Goal: Check status: Check status

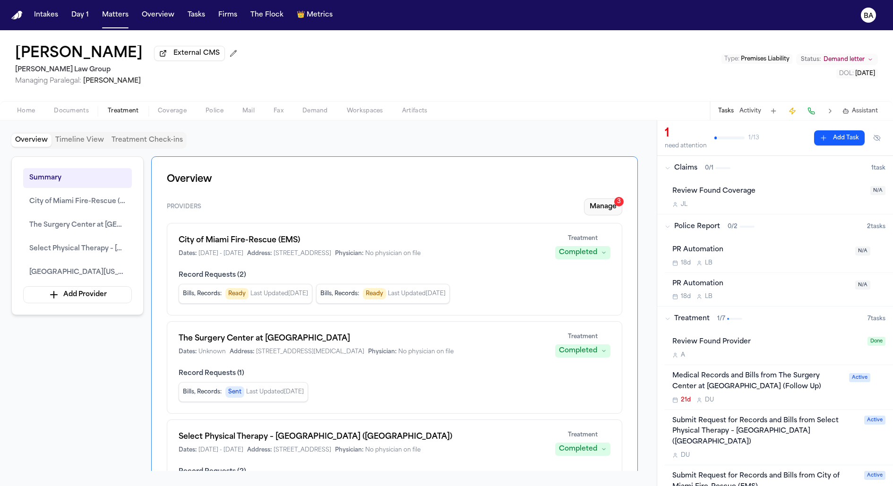
click at [601, 212] on button "Manage 3" at bounding box center [603, 206] width 38 height 17
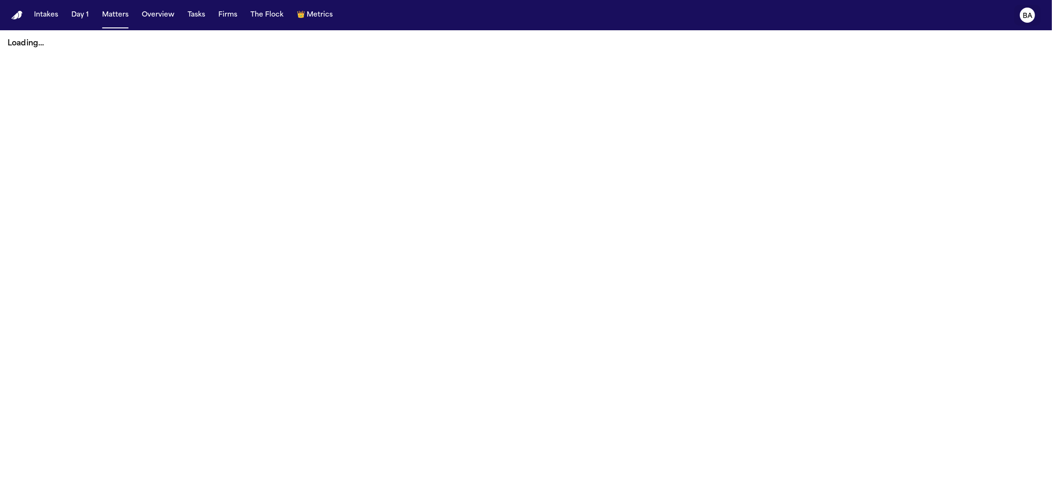
click at [1028, 22] on icon "BA" at bounding box center [1027, 15] width 15 height 15
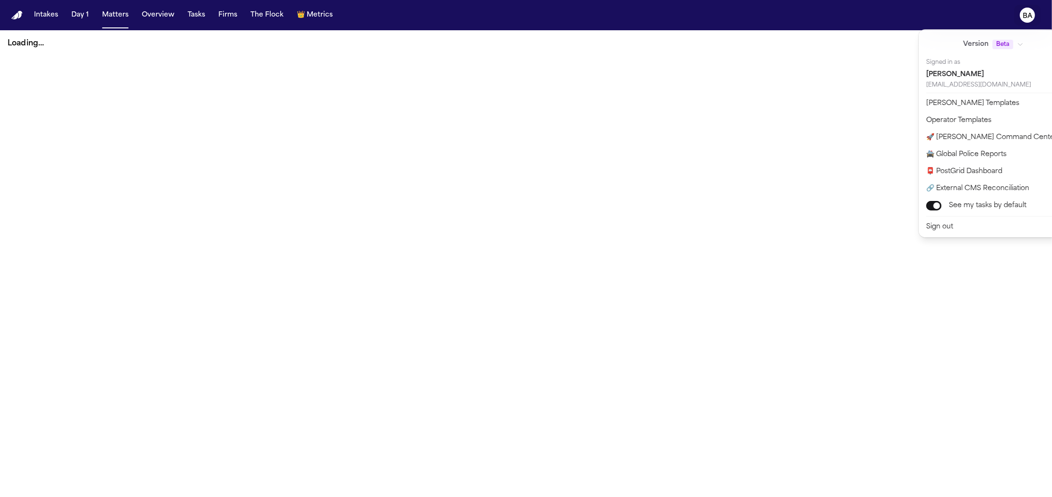
click at [320, 16] on nav "Intakes Day 1 Matters Overview Tasks Firms The Flock 👑 Metrics BA" at bounding box center [526, 15] width 1052 height 30
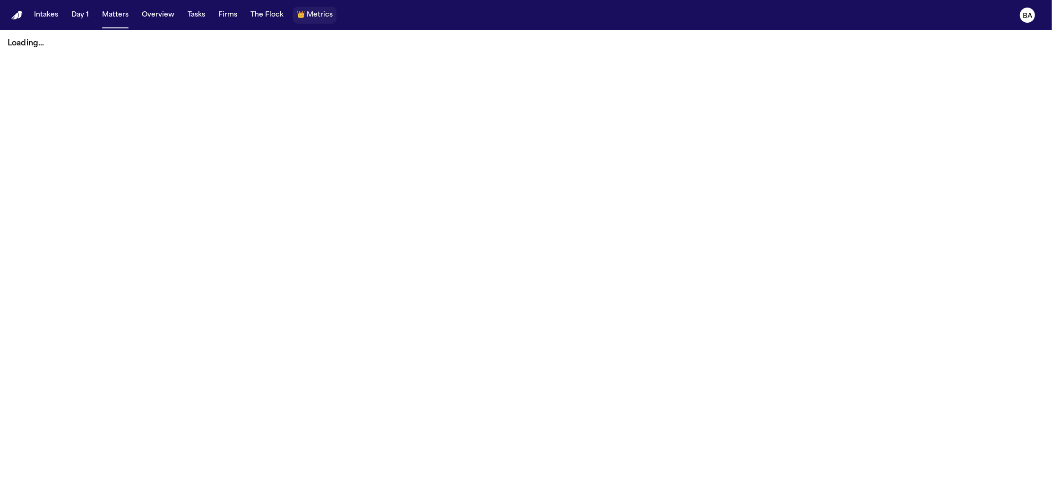
click at [316, 18] on span "Metrics" at bounding box center [320, 14] width 26 height 9
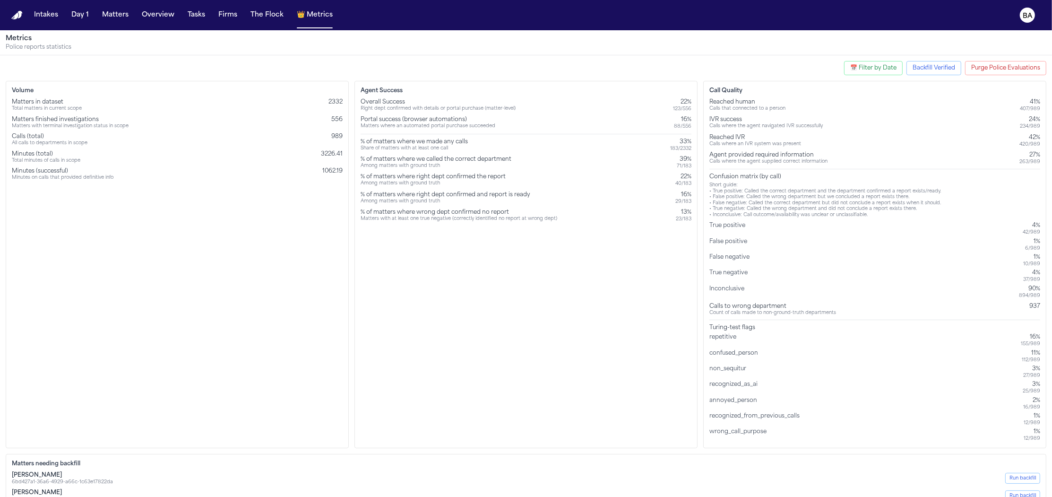
click at [879, 69] on button "📅 Filter by Date" at bounding box center [873, 68] width 59 height 14
click at [824, 114] on input "Start Date:" at bounding box center [815, 112] width 51 height 12
click at [801, 112] on input "Start Date:" at bounding box center [815, 112] width 51 height 12
type input "**********"
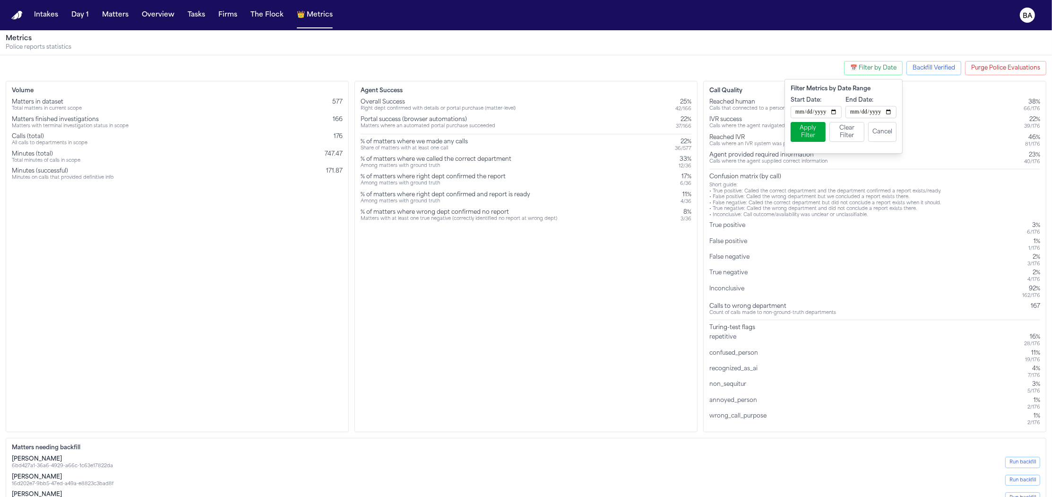
click at [853, 109] on input "End Date:" at bounding box center [870, 112] width 51 height 12
click at [886, 108] on input "End Date:" at bounding box center [870, 112] width 51 height 12
click at [889, 110] on input "End Date:" at bounding box center [870, 112] width 51 height 12
type input "**********"
click at [808, 130] on button "Apply Filter" at bounding box center [807, 132] width 35 height 20
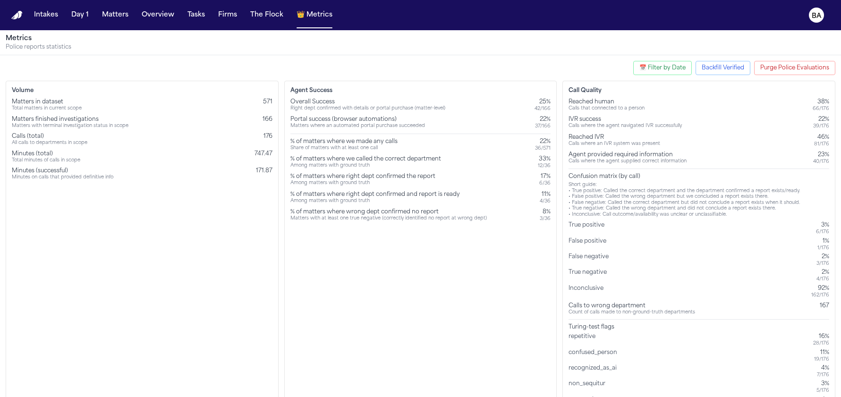
click at [195, 262] on div "Volume Matters in dataset Total matters in current scope 571 Matters finished i…" at bounding box center [142, 256] width 273 height 351
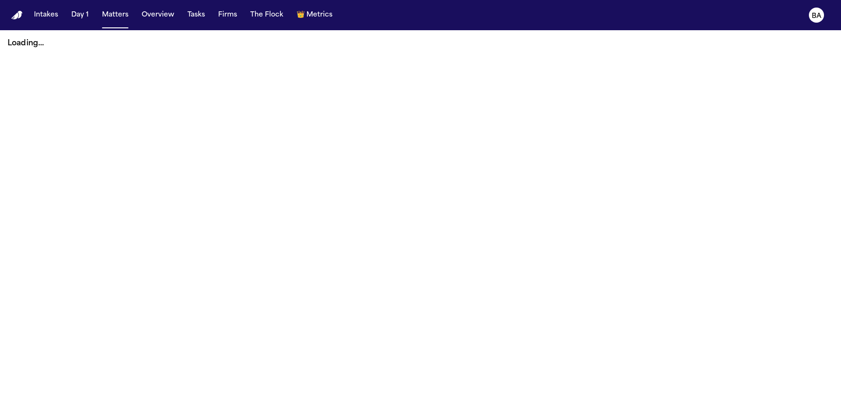
click at [65, 16] on div "Intakes Day 1 Matters Overview Tasks Firms The Flock 👑 Metrics" at bounding box center [183, 15] width 306 height 17
click at [54, 21] on button "Intakes" at bounding box center [46, 15] width 32 height 17
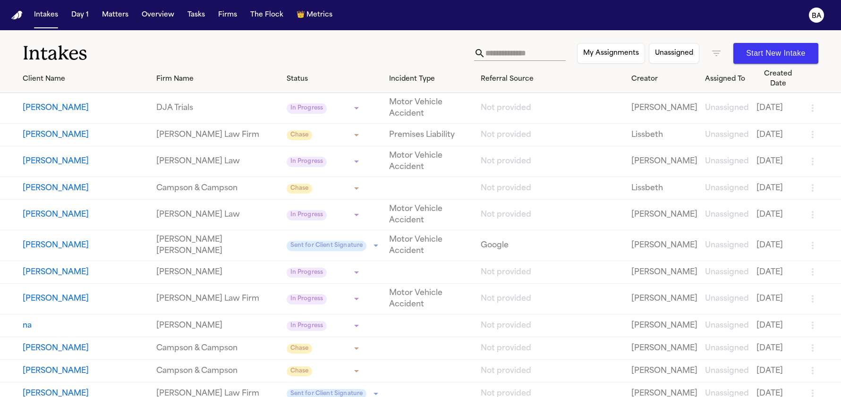
click at [386, 50] on h1 "Intakes" at bounding box center [249, 54] width 452 height 24
click at [111, 240] on button "Thomas Curtis" at bounding box center [86, 245] width 126 height 11
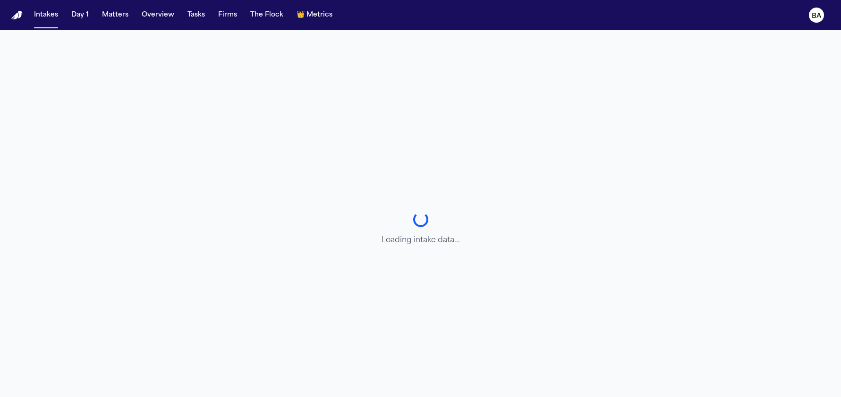
select select "**********"
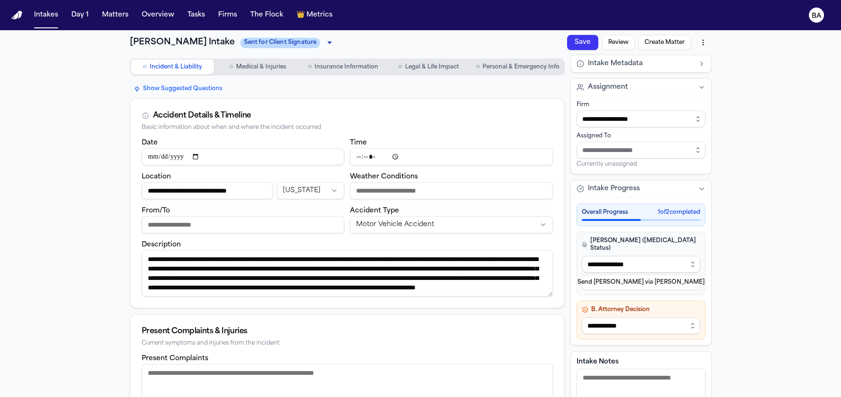
click at [610, 44] on button "Review" at bounding box center [618, 42] width 33 height 15
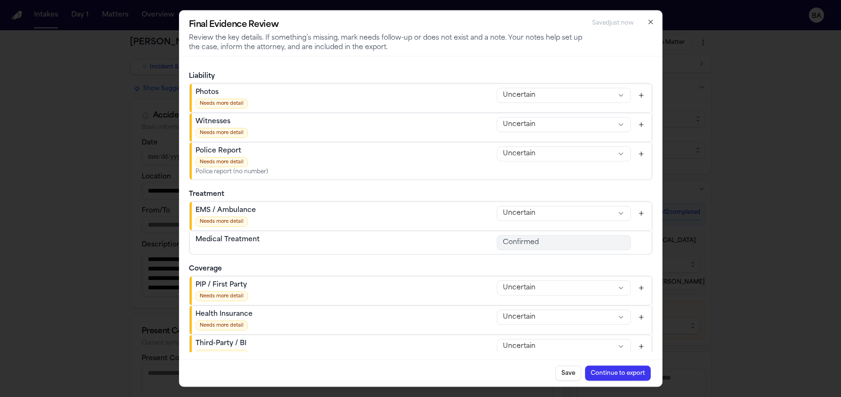
scroll to position [25, 0]
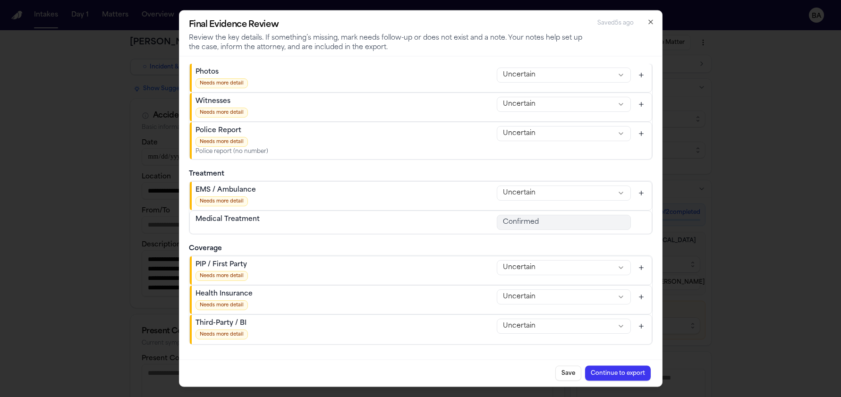
click at [638, 132] on icon "Add context for Police Report" at bounding box center [642, 133] width 8 height 8
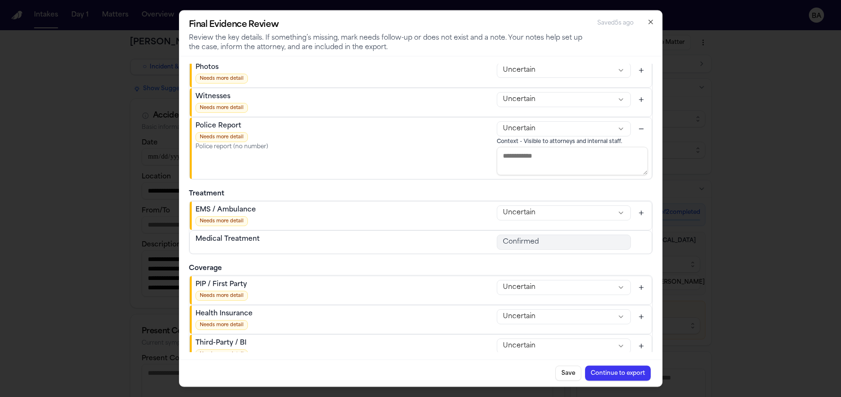
click at [638, 132] on icon "Hide context for Police Report" at bounding box center [642, 129] width 8 height 8
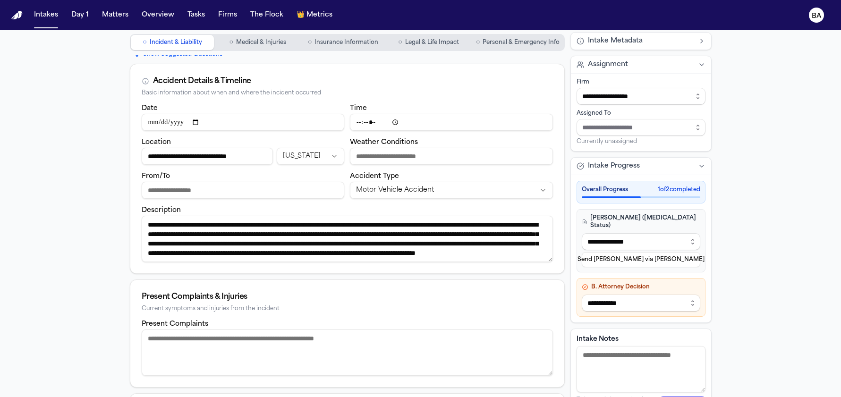
scroll to position [0, 0]
